Goal: Task Accomplishment & Management: Manage account settings

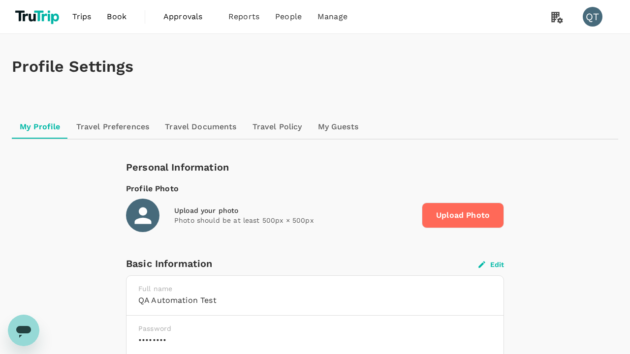
click at [491, 264] on button "Edit" at bounding box center [492, 264] width 26 height 9
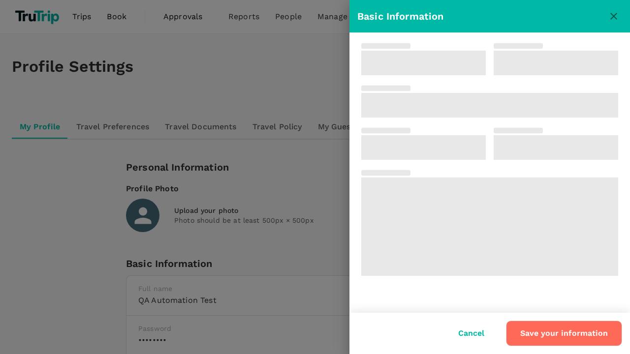
type input "QA Automation"
type input "Test"
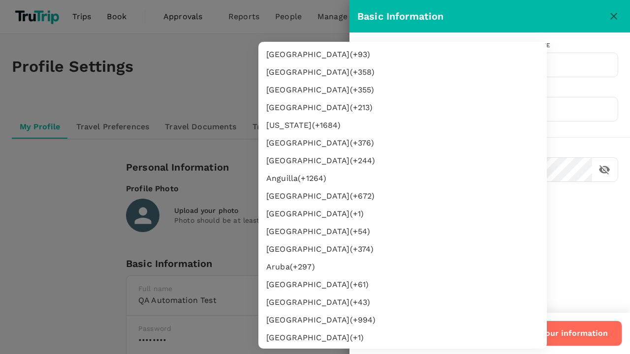
type input "62"
type input "8888888888"
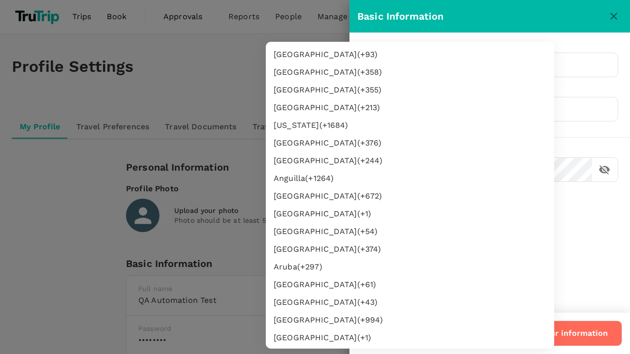
scroll to position [1667, 0]
